Goal: Check status

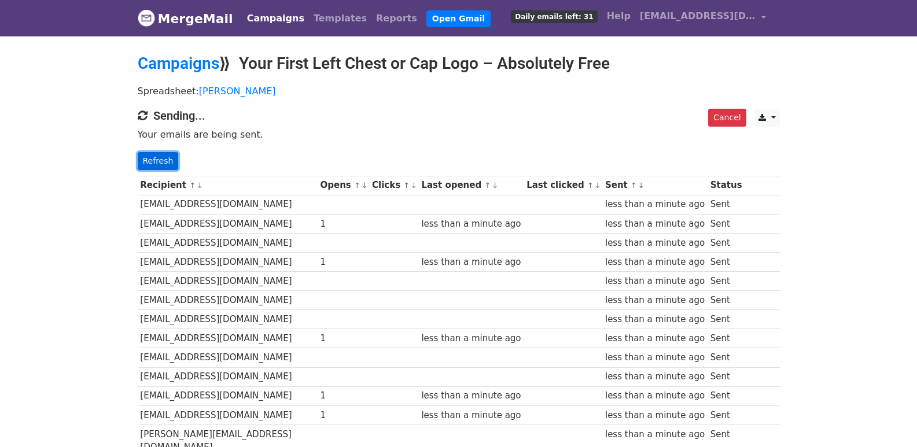
click at [156, 159] on link "Refresh" at bounding box center [158, 161] width 41 height 18
